Goal: Task Accomplishment & Management: Use online tool/utility

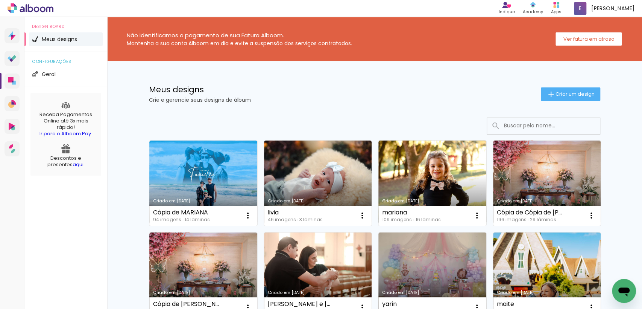
click at [335, 277] on link "Criado em [DATE]" at bounding box center [318, 274] width 108 height 85
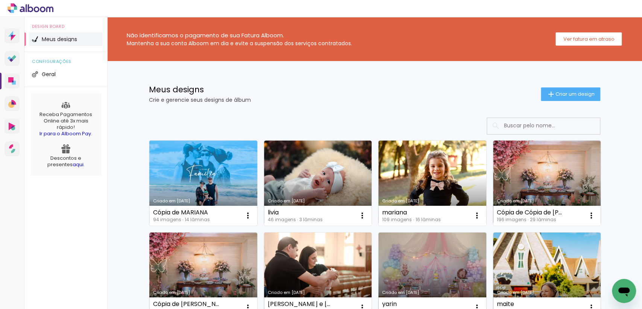
click at [174, 154] on link "Criado em [DATE]" at bounding box center [203, 182] width 108 height 85
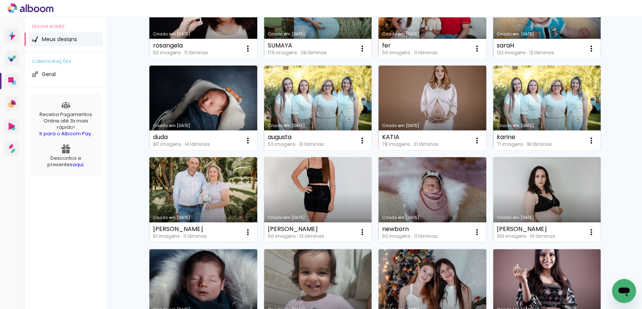
scroll to position [418, 0]
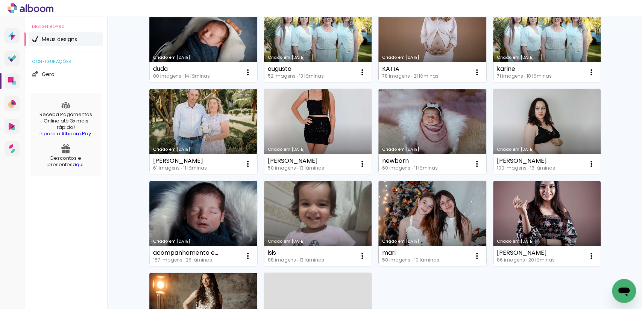
click at [619, 282] on div "Abrir janela de mensagens" at bounding box center [624, 290] width 23 height 23
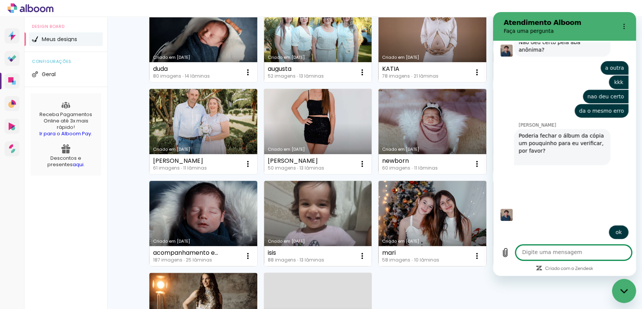
scroll to position [337, 0]
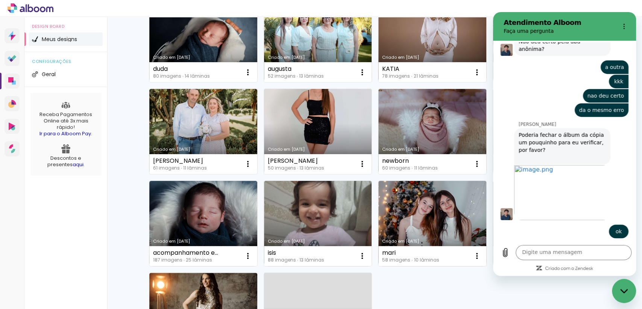
click at [619, 281] on div "Fechar janela de mensagens" at bounding box center [624, 290] width 23 height 23
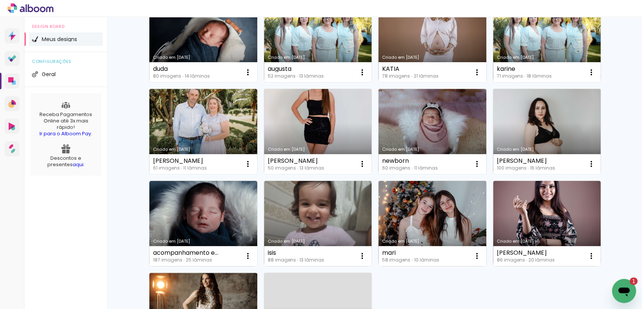
scroll to position [0, 0]
click at [625, 291] on icon "Abrir janela de mensagens, 1 mensagem não lida" at bounding box center [624, 291] width 11 height 9
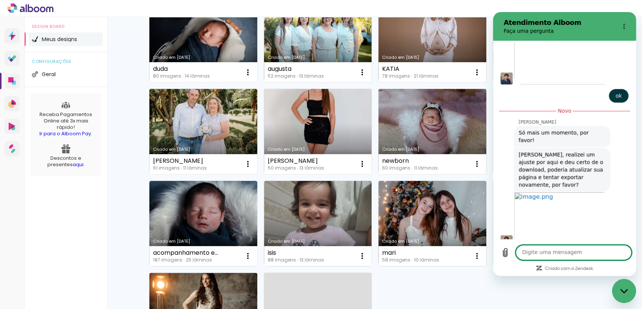
scroll to position [474, 0]
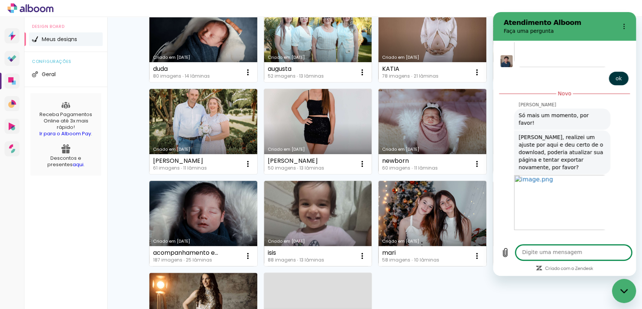
type textarea "x"
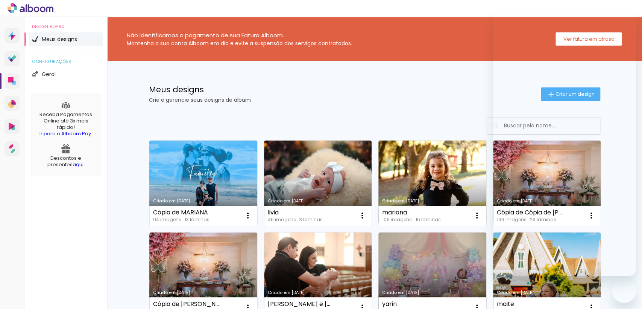
click at [214, 189] on link "Criado em [DATE]" at bounding box center [203, 182] width 108 height 85
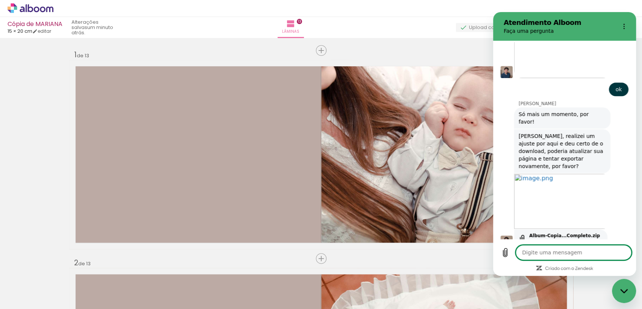
scroll to position [0, 2077]
click at [624, 288] on icon "Fechar janela de mensagens" at bounding box center [625, 290] width 8 height 5
type textarea "x"
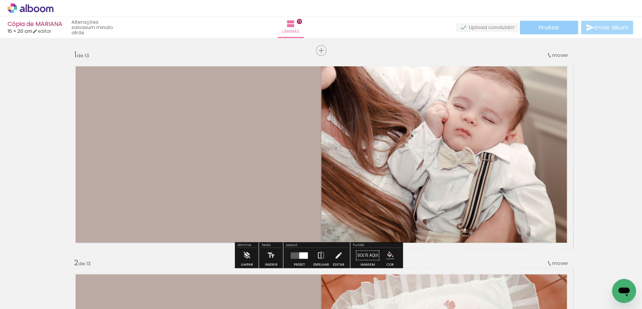
click at [551, 27] on span "Finalizar" at bounding box center [549, 27] width 21 height 5
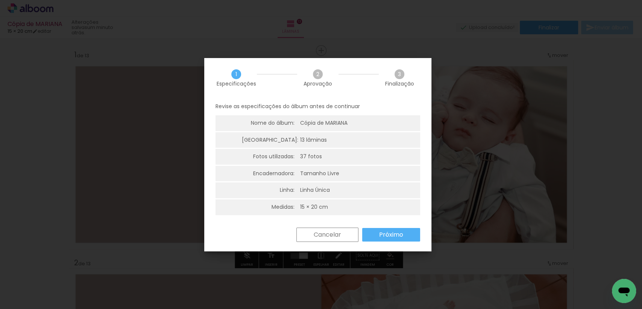
click at [0, 0] on slot "Próximo" at bounding box center [0, 0] width 0 height 0
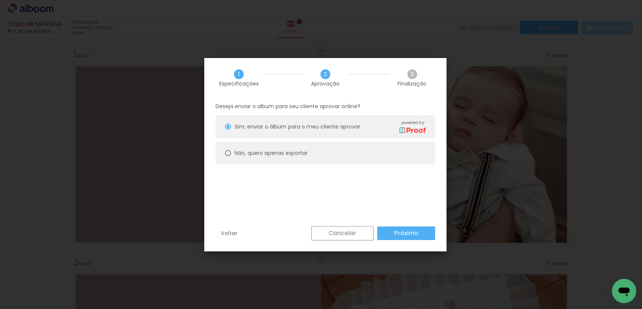
click at [341, 157] on paper-radio-button "Não, quero apenas exportar" at bounding box center [326, 153] width 220 height 23
type paper-radio-button "on"
click at [0, 0] on slot "Próximo" at bounding box center [0, 0] width 0 height 0
type input "Alta, 300 DPI"
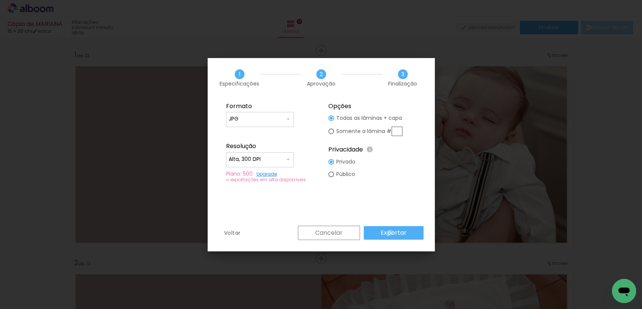
click at [0, 0] on slot "Exportar" at bounding box center [0, 0] width 0 height 0
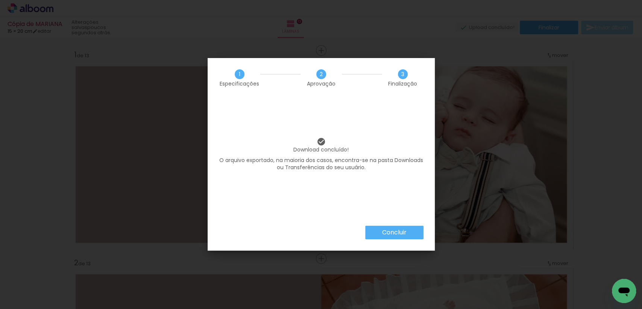
click at [0, 0] on slot "Concluir" at bounding box center [0, 0] width 0 height 0
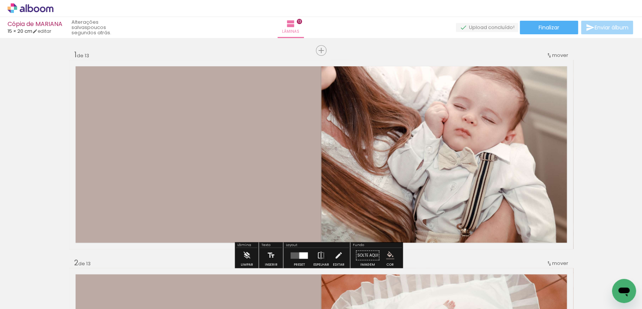
drag, startPoint x: 625, startPoint y: 283, endPoint x: 687, endPoint y: 338, distance: 82.9
click at [625, 284] on icon "Abrir janela de mensagens" at bounding box center [625, 291] width 14 height 14
type textarea "x"
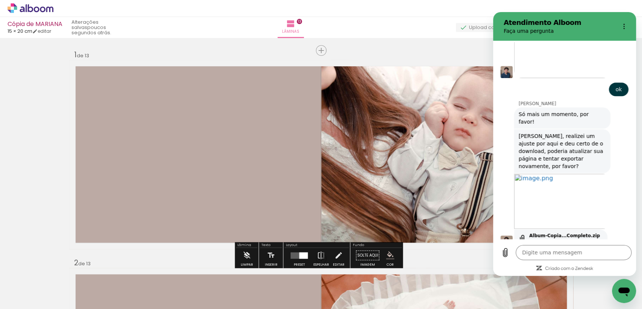
scroll to position [0, 0]
click at [560, 253] on textarea at bounding box center [574, 252] width 116 height 15
type textarea "a"
type textarea "x"
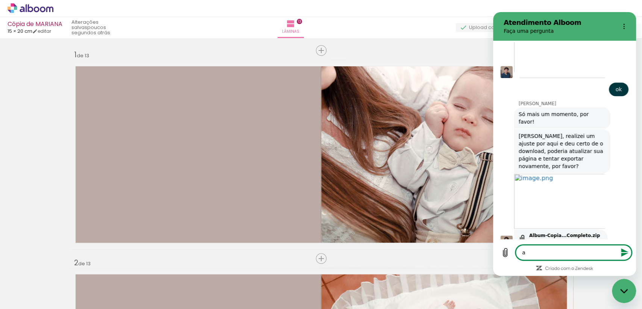
type textarea "ag"
type textarea "x"
type textarea "agp"
type textarea "x"
type textarea "agpr"
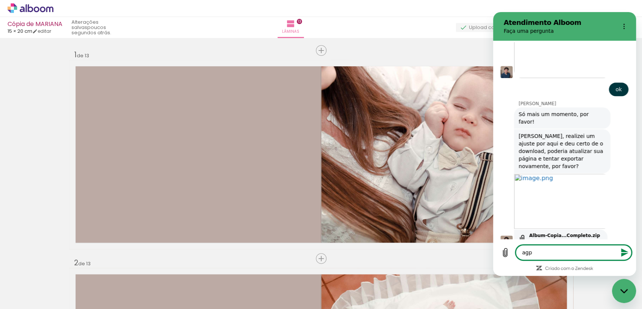
type textarea "x"
type textarea "agp"
type textarea "x"
type textarea "ag"
type textarea "x"
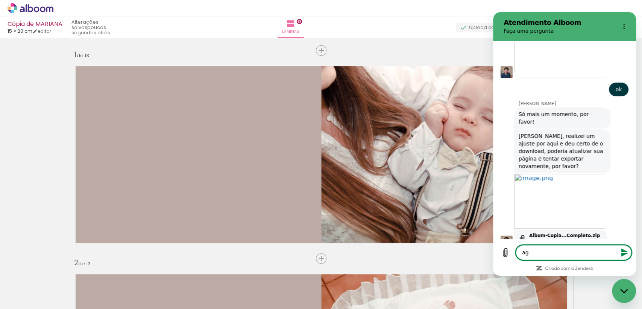
type textarea "ago"
type textarea "x"
type textarea "agor"
type textarea "x"
type textarea "agora"
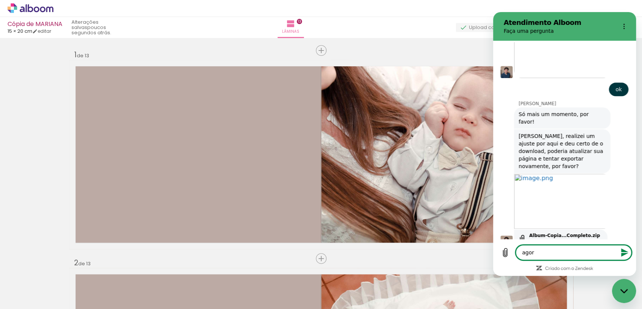
type textarea "x"
type textarea "agora"
type textarea "x"
type textarea "agora s"
type textarea "x"
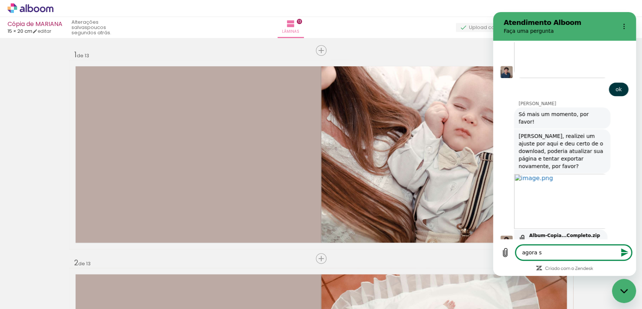
type textarea "agora si"
type textarea "x"
type textarea "agora sim"
type textarea "x"
type textarea "agora simm"
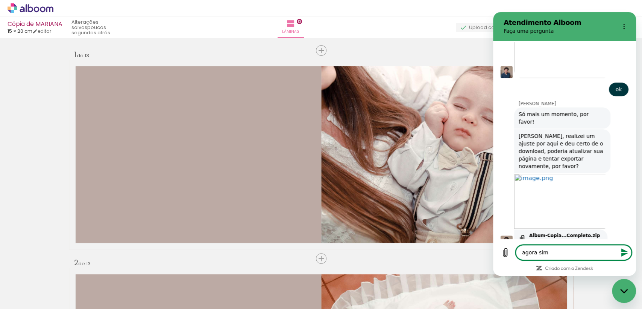
type textarea "x"
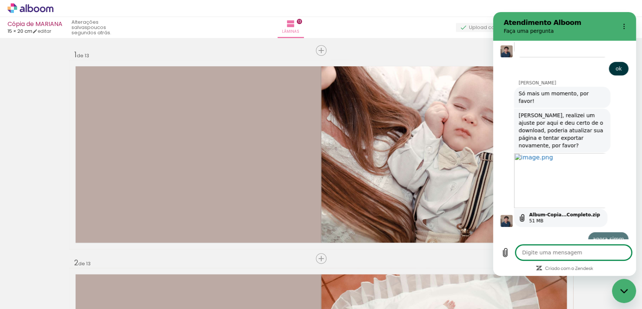
type textarea "x"
type textarea "o"
type textarea "x"
type textarea "ob"
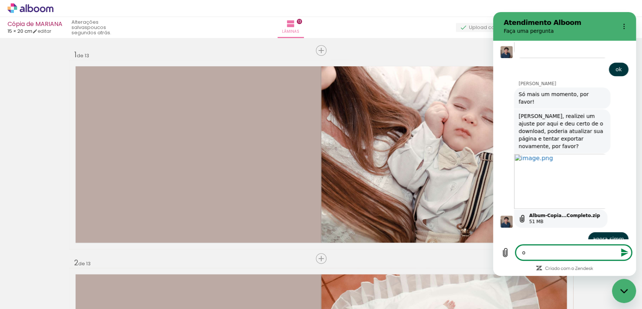
type textarea "x"
type textarea "obr"
type textarea "x"
type textarea "obri"
type textarea "x"
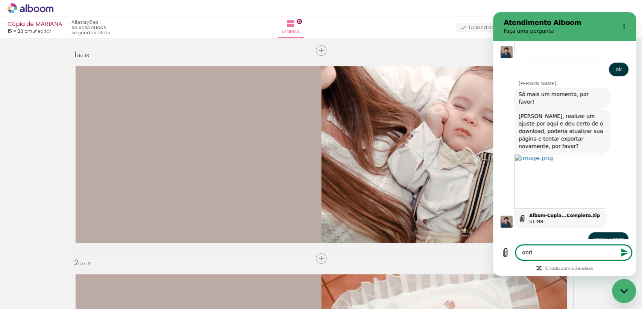
type textarea "obrig"
type textarea "x"
type textarea "obriga"
type textarea "x"
type textarea "obrigad"
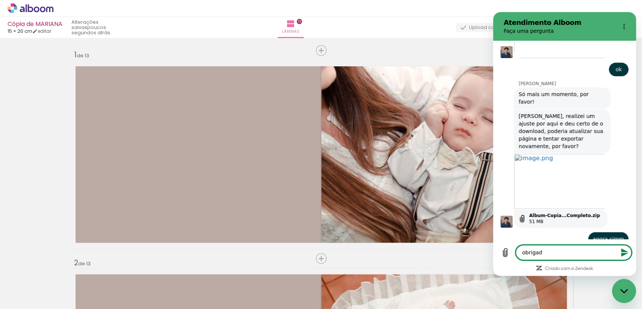
type textarea "x"
type textarea "obrigada"
type textarea "x"
type textarea "obrigadaa"
type textarea "x"
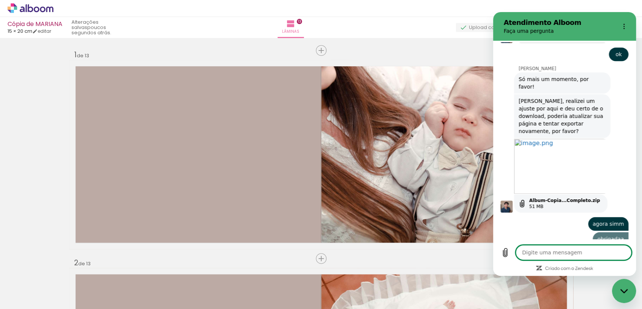
type textarea "x"
type textarea "o"
type textarea "x"
type textarea "ou"
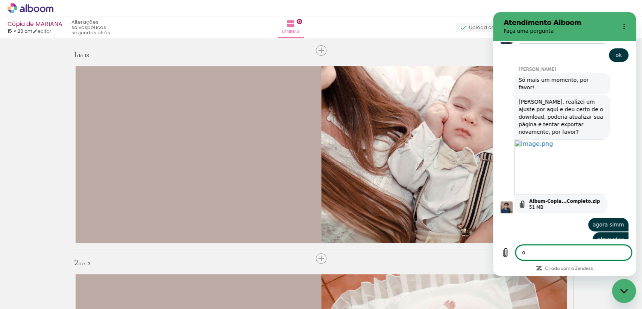
type textarea "x"
type textarea "out"
type textarea "x"
type textarea "outr"
type textarea "x"
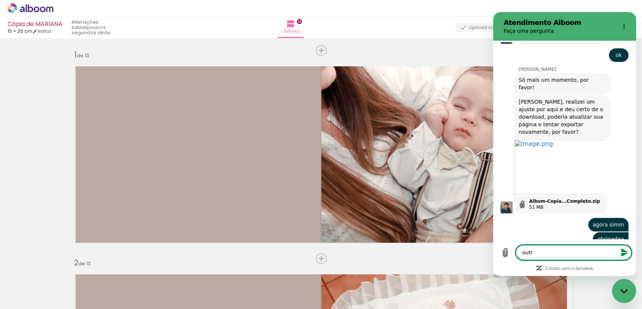
type textarea "outra"
type textarea "x"
type textarea "outra"
type textarea "x"
type textarea "outra c"
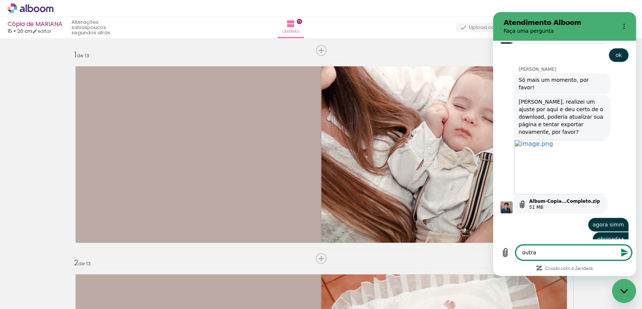
type textarea "x"
type textarea "outra co"
type textarea "x"
type textarea "outra coi"
type textarea "x"
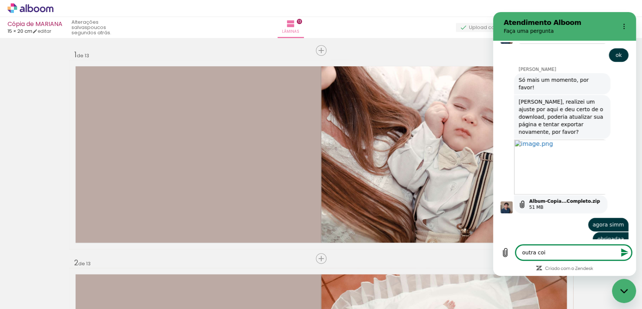
type textarea "outra cois"
type textarea "x"
type textarea "outra coisa"
type textarea "x"
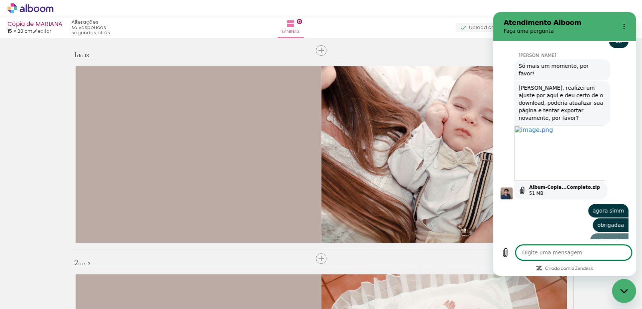
type textarea "e"
type textarea "x"
type textarea "es"
type textarea "x"
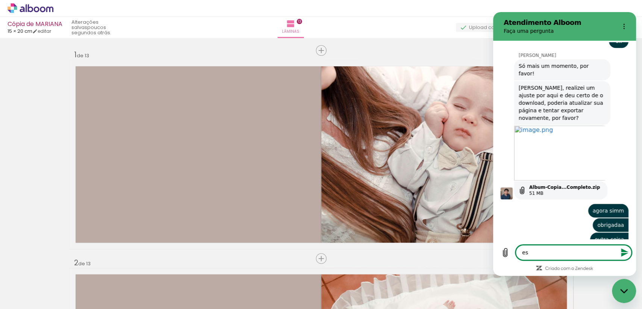
type textarea "ess"
type textarea "x"
type textarea "essa"
type textarea "x"
type textarea "essas"
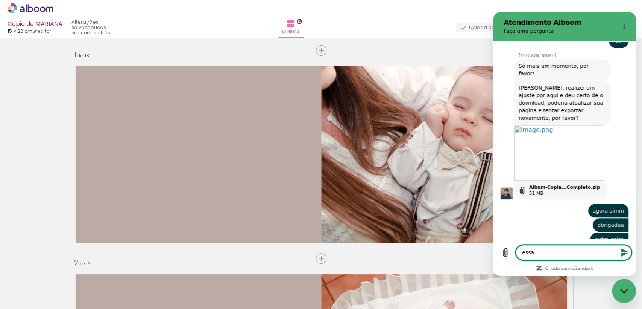
type textarea "x"
type textarea "essas"
type textarea "x"
type textarea "essas f"
type textarea "x"
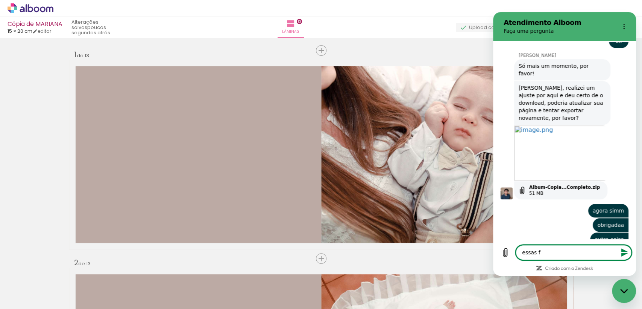
type textarea "essas fa"
type textarea "x"
type textarea "essas fat"
type textarea "x"
type textarea "essas fatu"
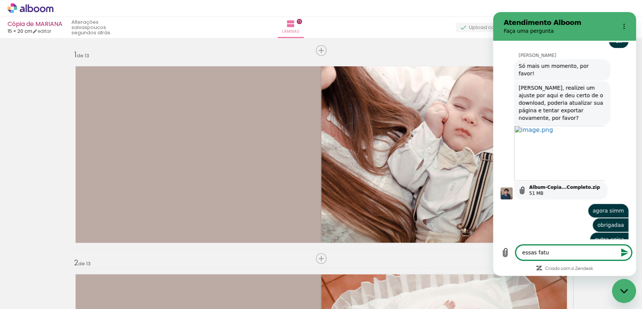
type textarea "x"
type textarea "essas fatur"
type textarea "x"
type textarea "essas fatura"
type textarea "x"
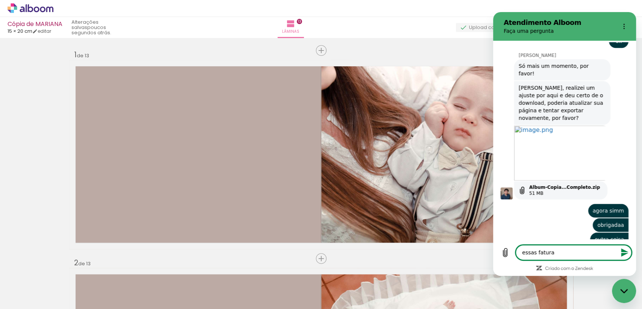
type textarea "essas faturas"
type textarea "x"
type textarea "essas faturas"
type textarea "x"
type textarea "essas faturas e"
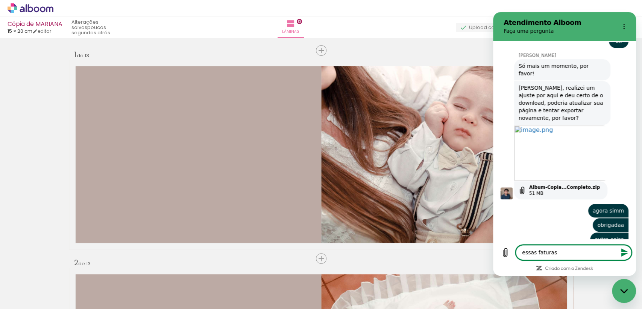
type textarea "x"
type textarea "essas faturas em"
type textarea "x"
type textarea "essas faturas em"
type textarea "x"
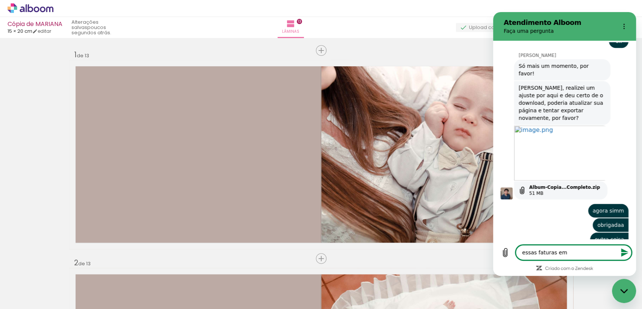
type textarea "essas faturas em a"
type textarea "x"
type textarea "essas faturas em at"
type textarea "x"
type textarea "essas faturas em atr"
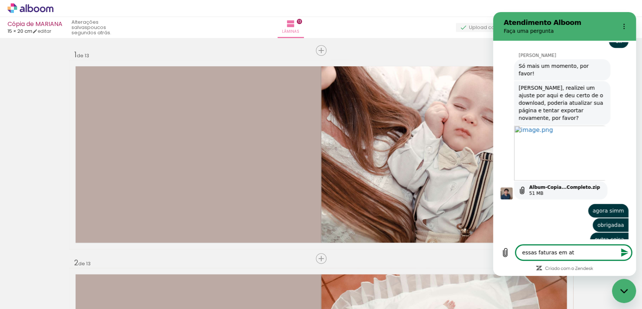
type textarea "x"
type textarea "essas faturas em atra"
type textarea "x"
type textarea "essas faturas em atras"
type textarea "x"
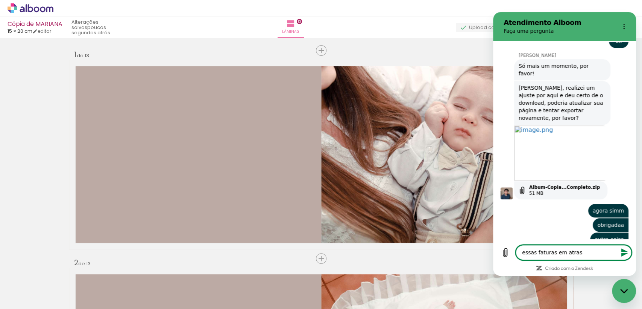
type textarea "essas faturas em atraso"
type textarea "x"
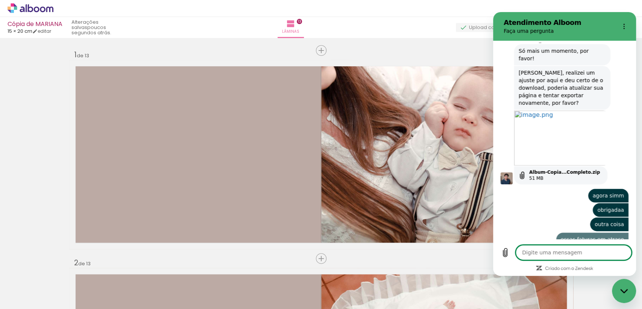
type textarea "v"
type textarea "x"
type textarea "vo"
type textarea "x"
type textarea "voc"
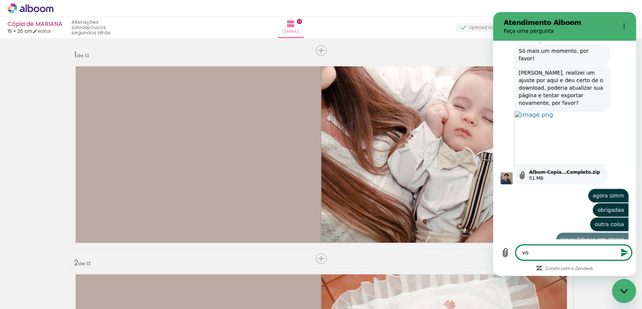
type textarea "x"
type textarea "voce"
type textarea "x"
type textarea "voce"
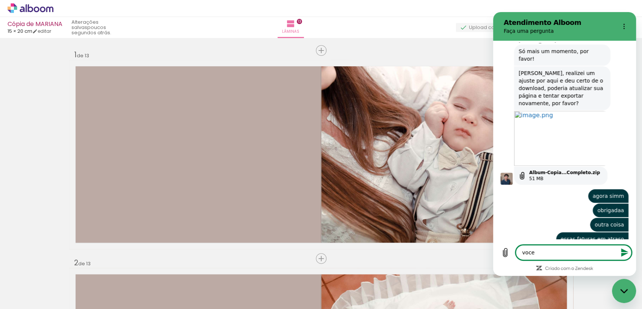
type textarea "x"
type textarea "voce c"
type textarea "x"
type textarea "voce co"
type textarea "x"
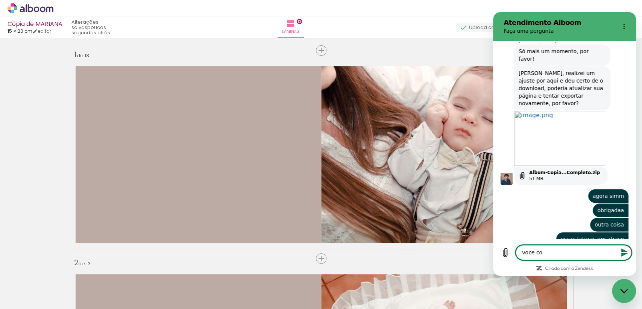
type textarea "voce con"
type textarea "x"
type textarea "voce cons"
type textarea "x"
type textarea "voce conse"
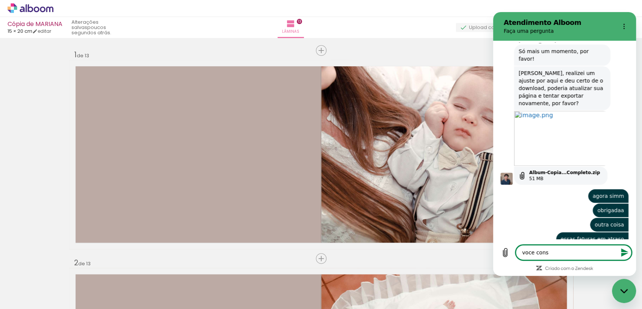
type textarea "x"
type textarea "voce conseg"
type textarea "x"
type textarea "voce consege"
type textarea "x"
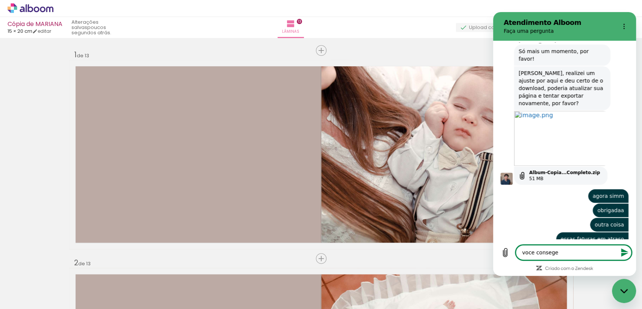
type textarea "voce conseg"
type textarea "x"
type textarea "voce consegu"
type textarea "x"
type textarea "voce consegue"
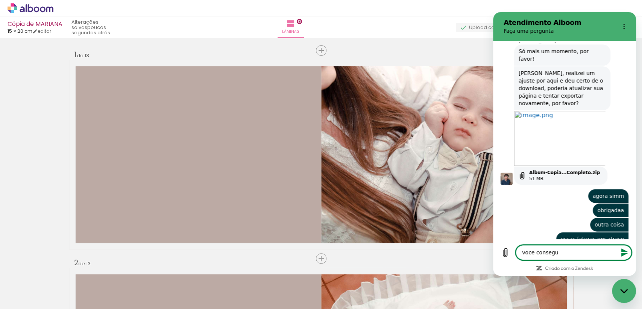
type textarea "x"
type textarea "voce consegue"
type textarea "x"
type textarea "voce consegue c"
type textarea "x"
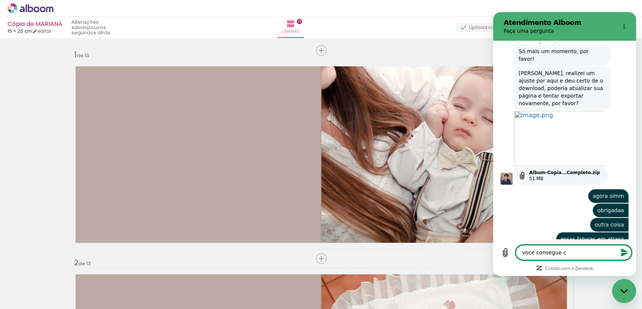
type textarea "voce consegue ca"
type textarea "x"
type textarea "voce consegue can"
type textarea "x"
type textarea "voce consegue canc"
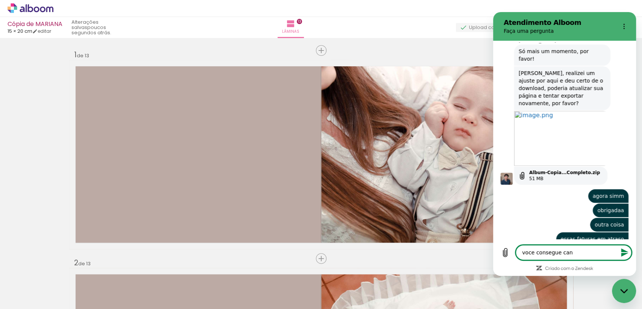
type textarea "x"
type textarea "voce consegue cance"
type textarea "x"
type textarea "voce consegue cancel"
type textarea "x"
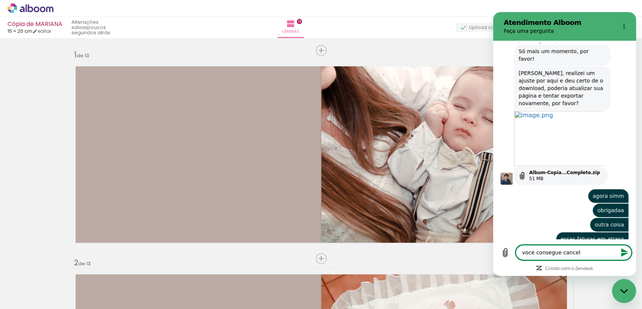
type textarea "voce consegue cancela"
type textarea "x"
type textarea "voce consegue cancelar"
type textarea "x"
type textarea "voce consegue cancelar"
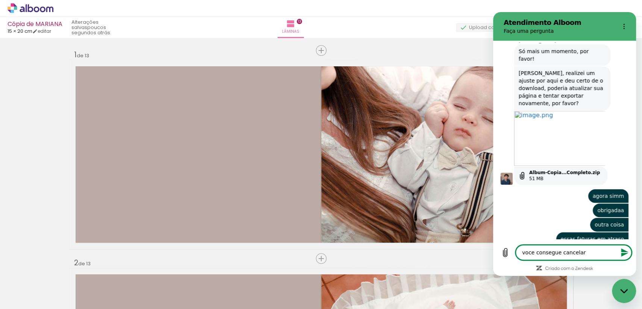
type textarea "x"
type textarea "voce consegue cancelar e"
type textarea "x"
type textarea "voce consegue cancelar el"
type textarea "x"
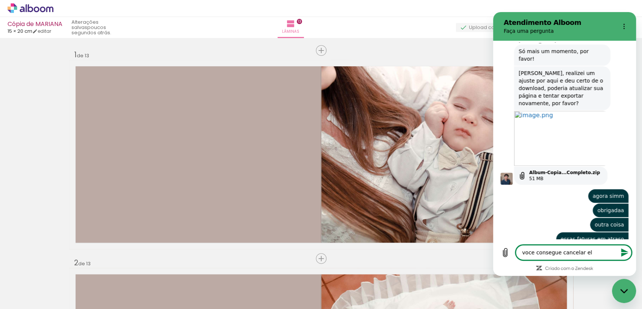
type textarea "voce consegue cancelar ela"
type textarea "x"
type textarea "voce consegue cancelar elas"
type textarea "x"
type textarea "voce consegue cancelar elas?"
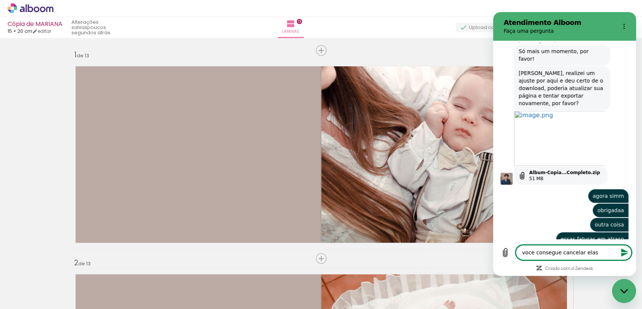
type textarea "x"
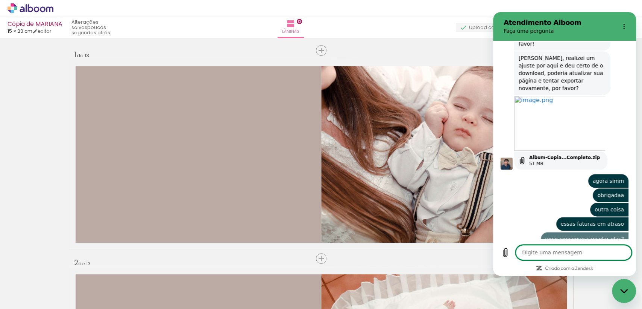
type textarea "x"
type textarea "c"
type textarea "x"
type textarea "co"
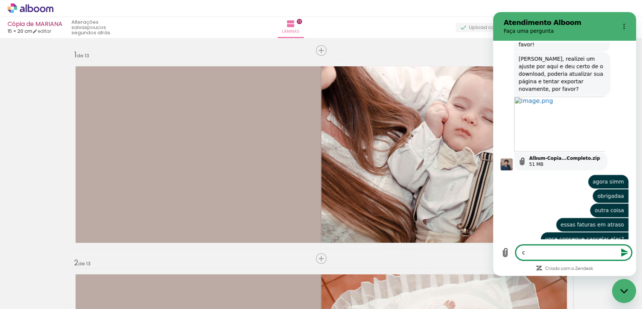
type textarea "x"
type textarea "com"
type textarea "x"
type textarea "como"
type textarea "x"
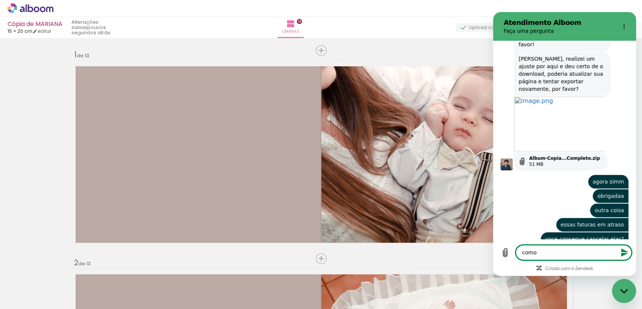
type textarea "como"
type textarea "x"
type textarea "como d"
type textarea "x"
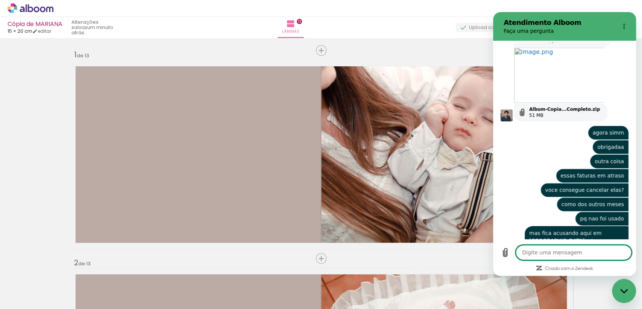
scroll to position [607, 0]
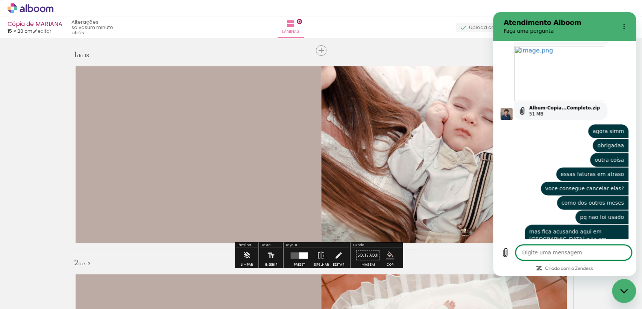
click at [622, 27] on icon "Menu de opções" at bounding box center [624, 26] width 6 height 6
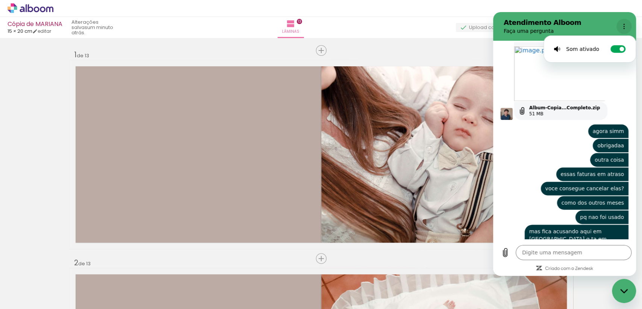
click at [622, 27] on icon "Menu de opções" at bounding box center [624, 26] width 6 height 6
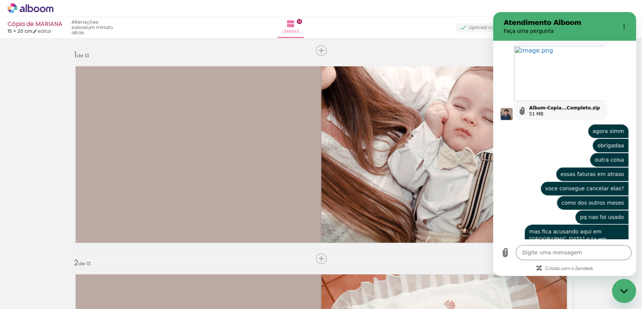
click at [625, 289] on icon "Fechar janela de mensagens" at bounding box center [625, 290] width 8 height 5
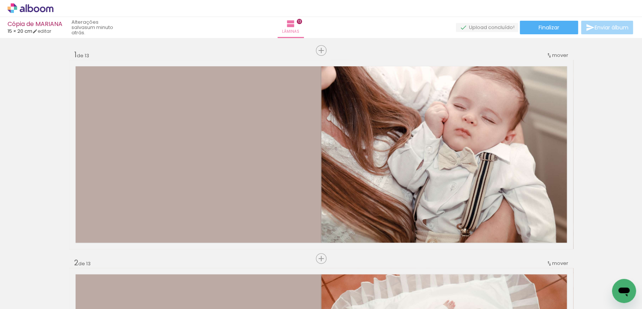
scroll to position [236, 0]
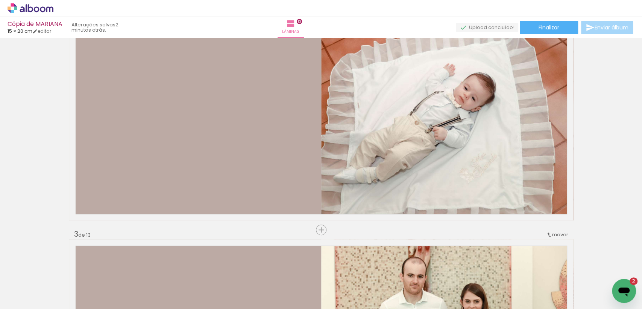
click at [627, 296] on icon "Abrir janela de mensagens, 2 mensagens não lidas" at bounding box center [625, 291] width 14 height 14
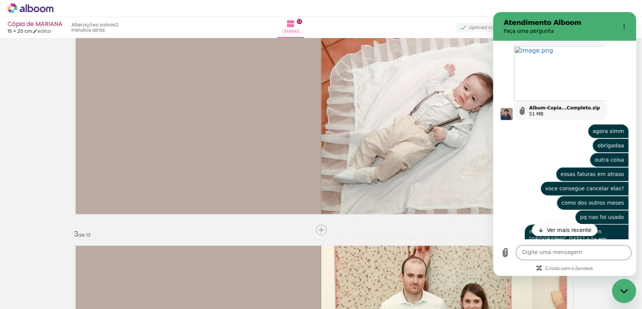
click at [578, 231] on p "Ver mais recente" at bounding box center [569, 230] width 45 height 8
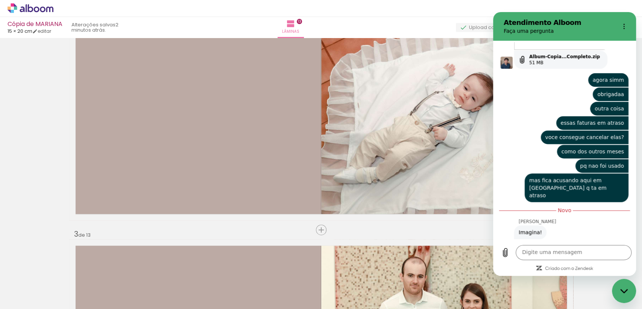
click at [625, 288] on div "Fechar janela de mensagens" at bounding box center [624, 290] width 23 height 23
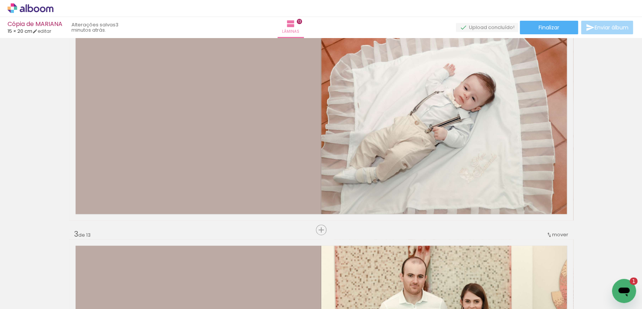
scroll to position [0, 0]
